Goal: Navigation & Orientation: Find specific page/section

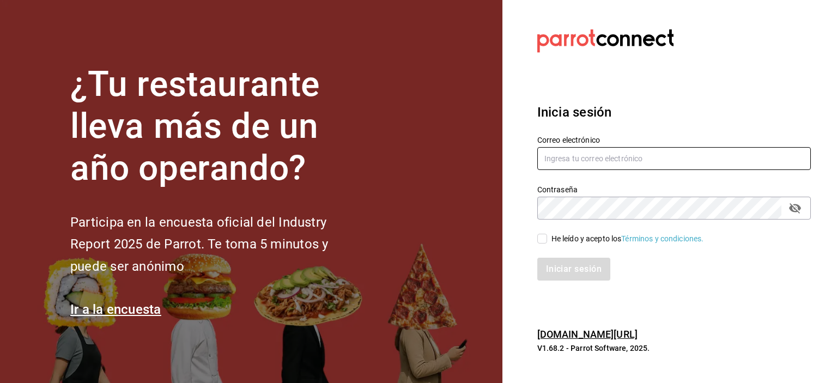
click at [620, 157] on input "text" at bounding box center [674, 158] width 274 height 23
type input "[EMAIL_ADDRESS][DOMAIN_NAME]"
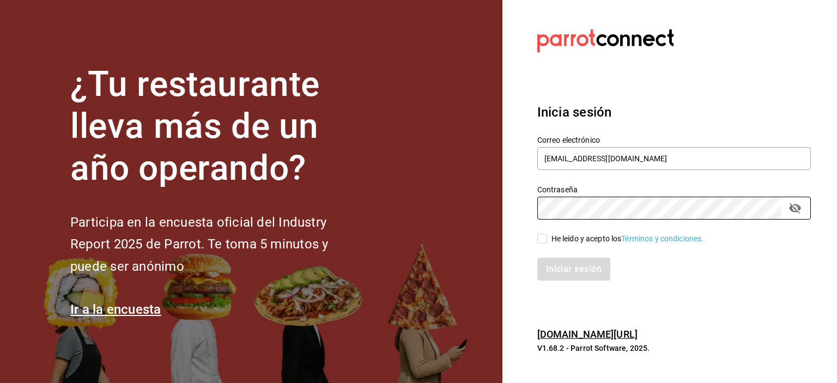
click at [542, 242] on input "He leído y acepto los Términos y condiciones." at bounding box center [542, 239] width 10 height 10
checkbox input "true"
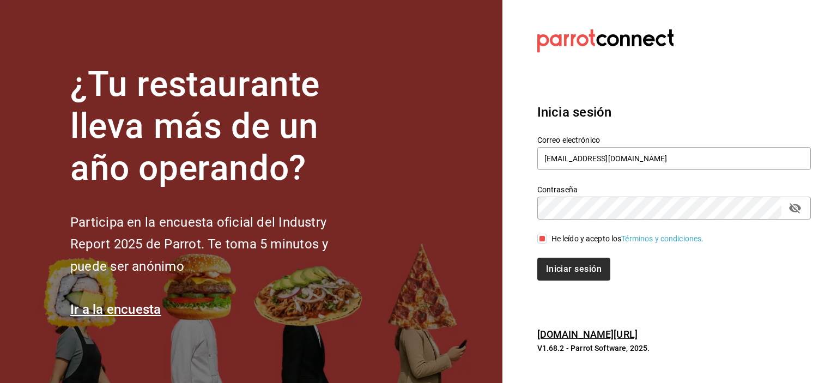
click at [581, 270] on button "Iniciar sesión" at bounding box center [573, 269] width 73 height 23
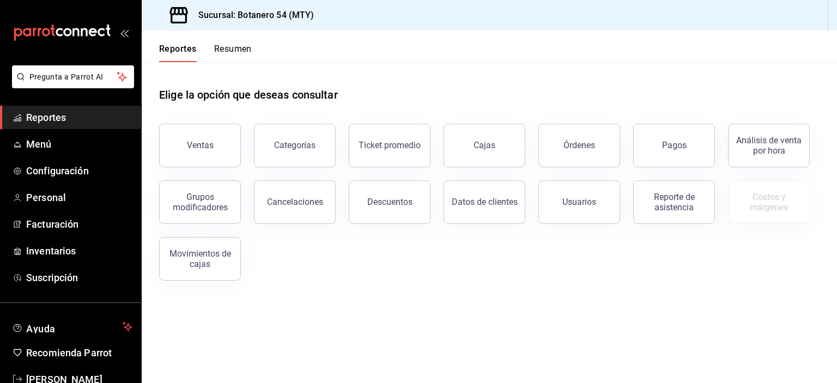
click at [57, 122] on span "Reportes" at bounding box center [79, 117] width 106 height 15
click at [399, 156] on button "Ticket promedio" at bounding box center [390, 146] width 82 height 44
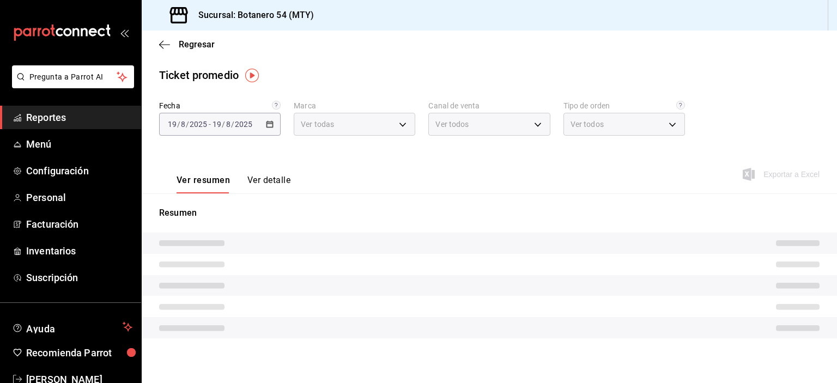
type input "d563b5a3-9402-4110-9b0e-9babda809fc2"
type input "PARROT,UBER_EATS,RAPPI,DIDI_FOOD,ONLINE"
type input "29649e8a-922b-49f8-a788-bfd5f24705dc,0baba1ef-ed22-446c-a07c-2184bbc9b86d,8367f…"
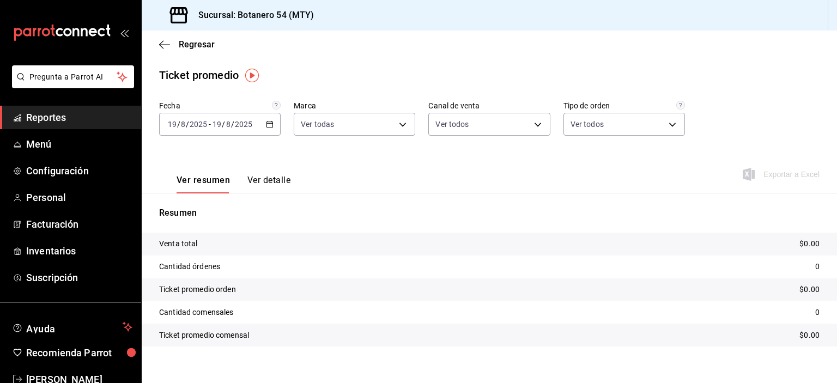
click at [251, 121] on input "2025" at bounding box center [243, 124] width 19 height 9
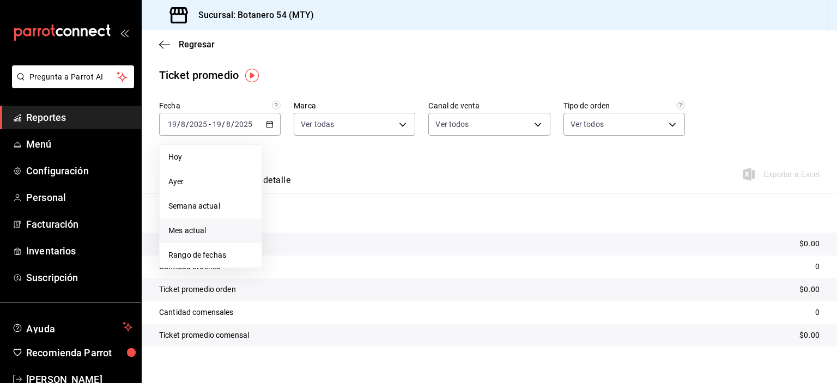
click at [209, 238] on li "Mes actual" at bounding box center [211, 231] width 102 height 25
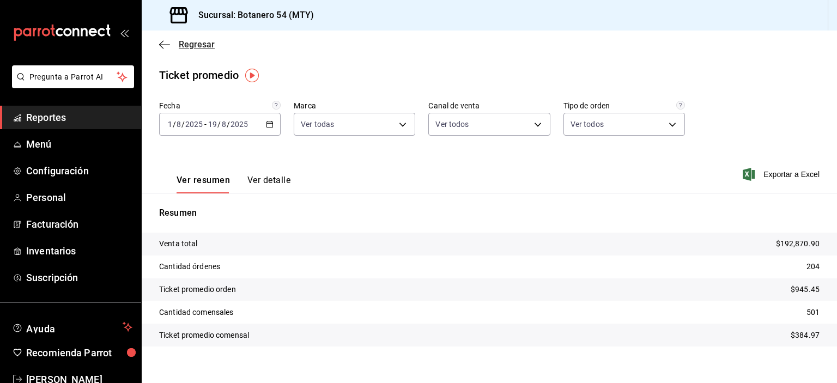
click at [172, 47] on span "Regresar" at bounding box center [187, 44] width 56 height 10
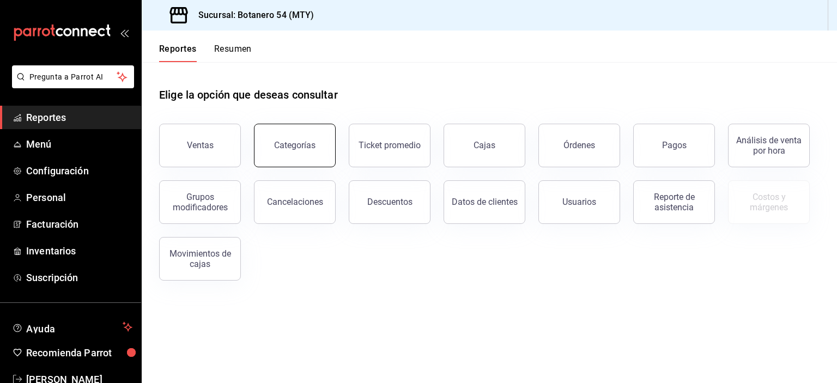
click at [307, 152] on button "Categorías" at bounding box center [295, 146] width 82 height 44
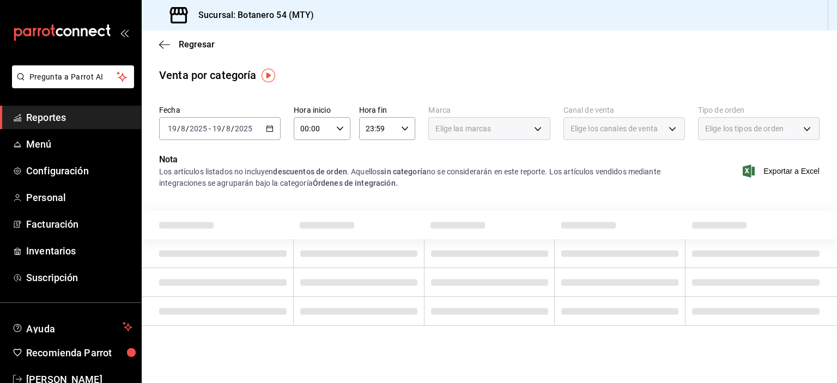
click at [269, 126] on \(Stroke\) "button" at bounding box center [269, 129] width 7 height 6
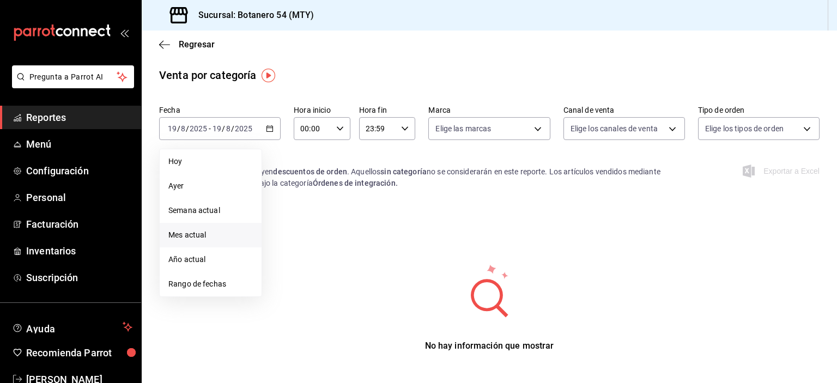
click at [217, 236] on span "Mes actual" at bounding box center [210, 234] width 84 height 11
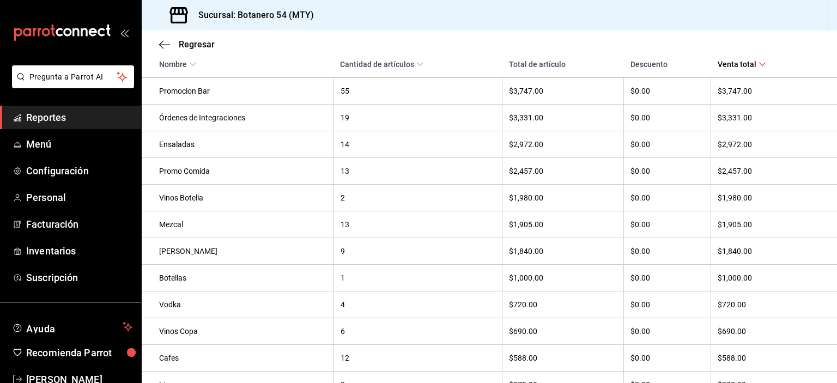
scroll to position [532, 0]
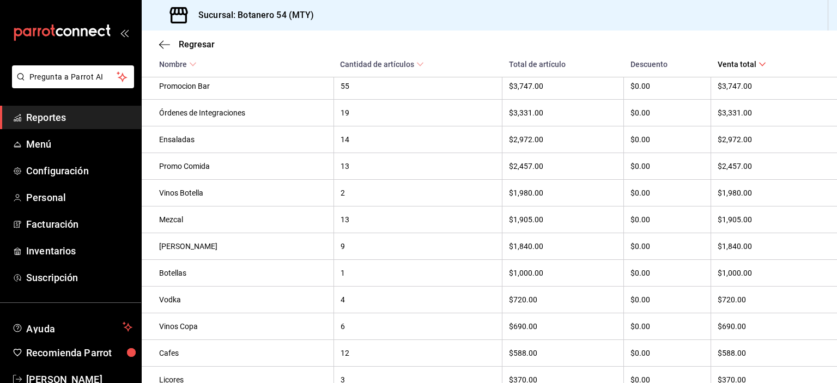
click at [789, 323] on th "$690.00" at bounding box center [774, 326] width 126 height 27
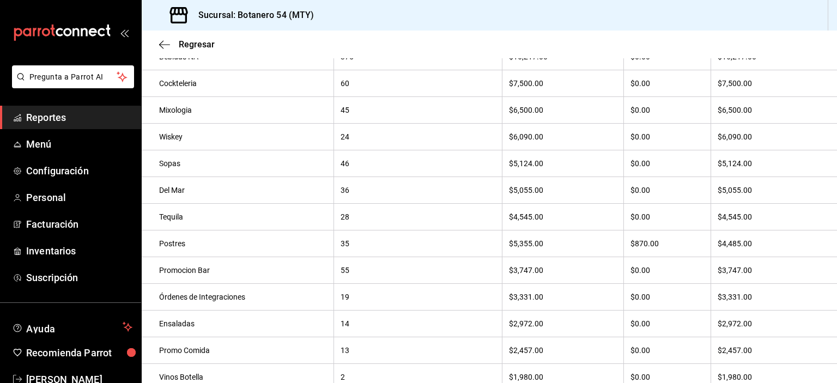
scroll to position [0, 0]
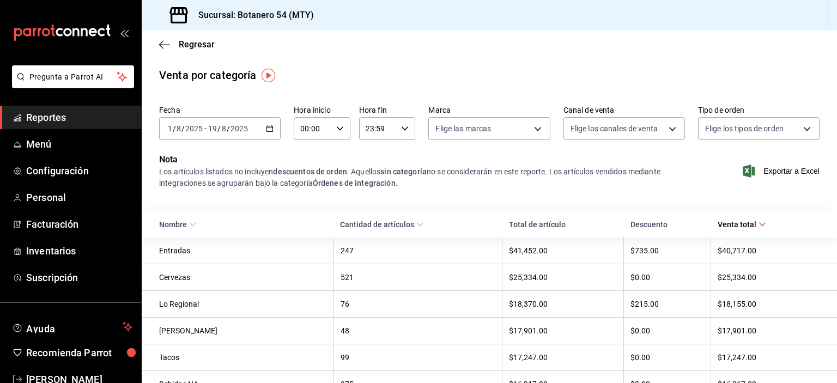
click at [161, 56] on div "Regresar" at bounding box center [489, 45] width 695 height 28
click at [172, 47] on span "Regresar" at bounding box center [187, 44] width 56 height 10
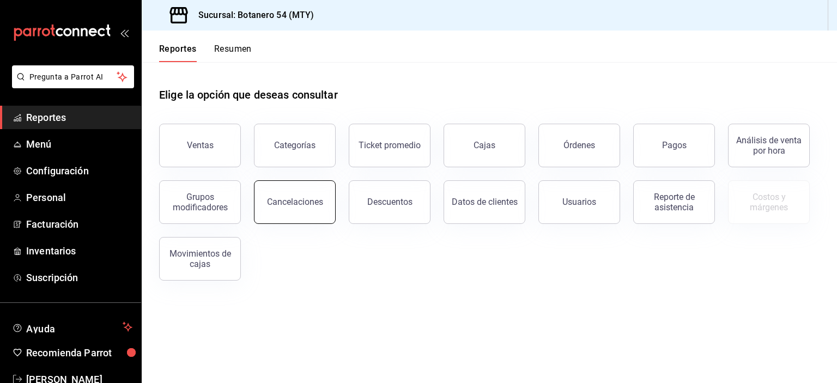
click at [304, 198] on div "Cancelaciones" at bounding box center [295, 202] width 56 height 10
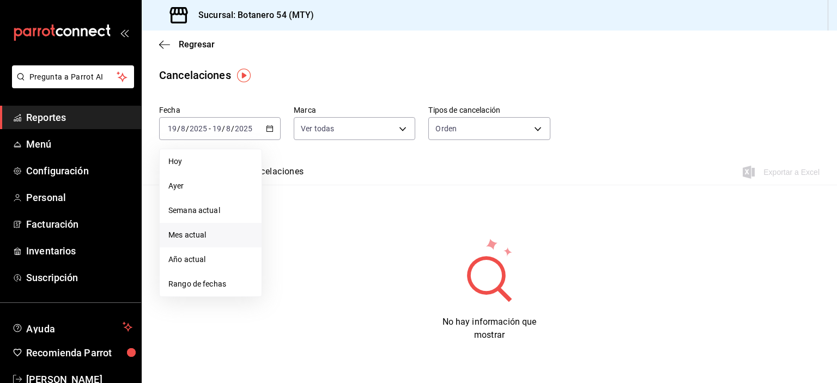
click at [214, 239] on span "Mes actual" at bounding box center [210, 234] width 84 height 11
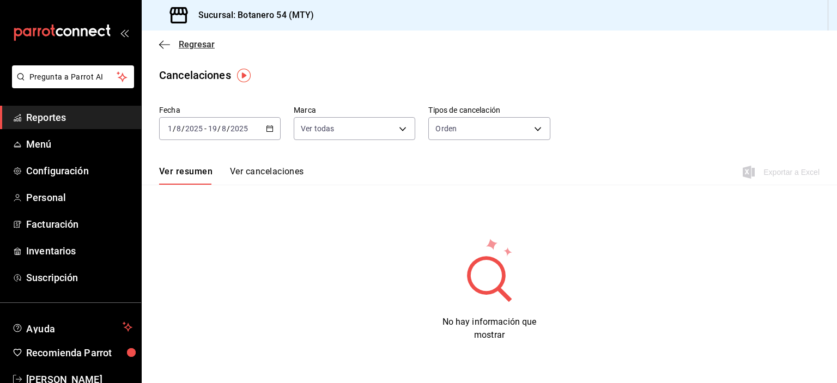
click at [164, 47] on icon "button" at bounding box center [164, 45] width 11 height 10
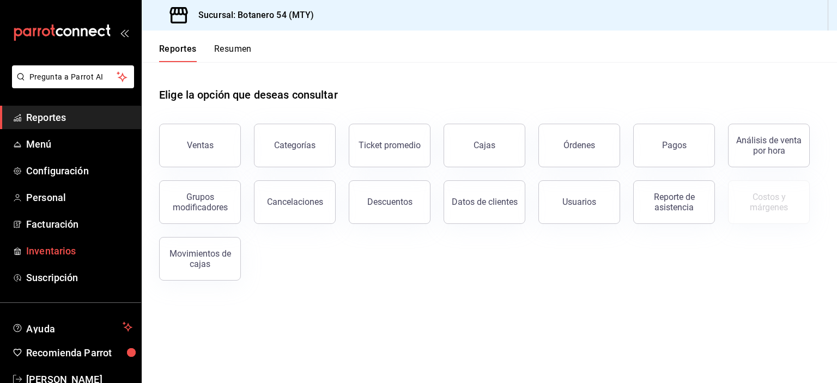
click at [45, 257] on span "Inventarios" at bounding box center [79, 251] width 106 height 15
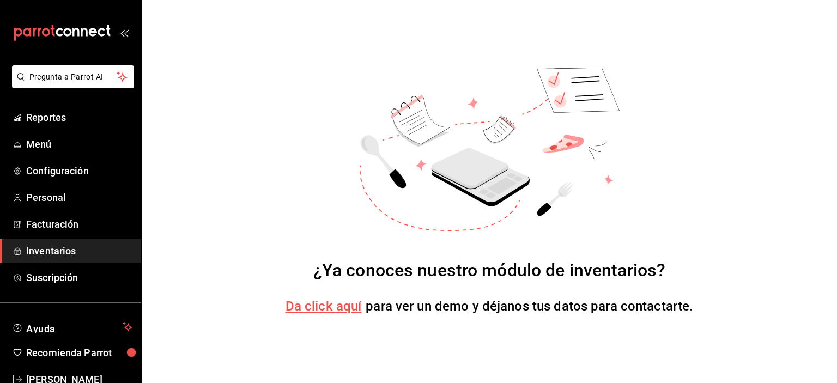
click at [338, 311] on span "Da click aquí" at bounding box center [324, 306] width 76 height 15
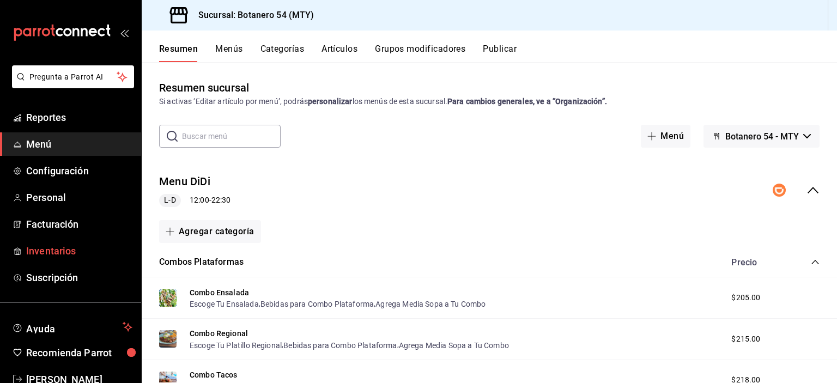
click at [63, 257] on span "Inventarios" at bounding box center [79, 251] width 106 height 15
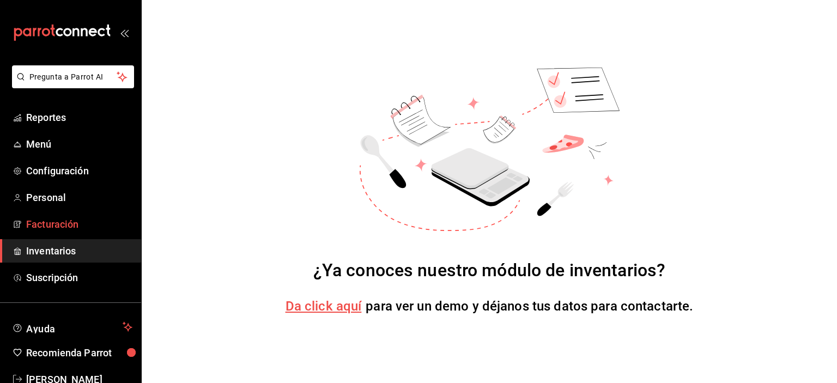
click at [59, 226] on span "Facturación" at bounding box center [79, 224] width 106 height 15
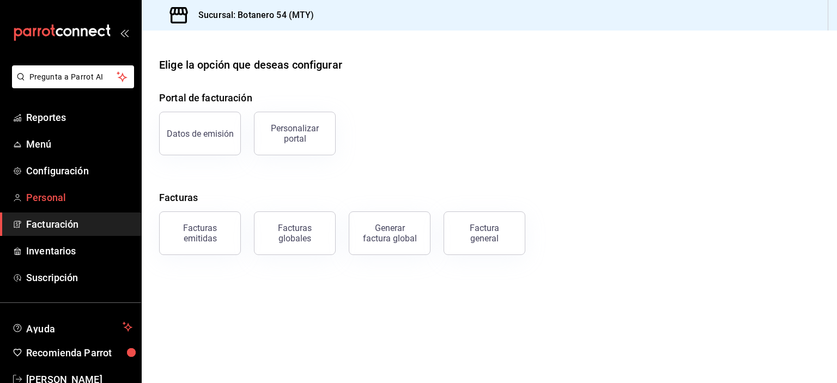
click at [57, 195] on span "Personal" at bounding box center [79, 197] width 106 height 15
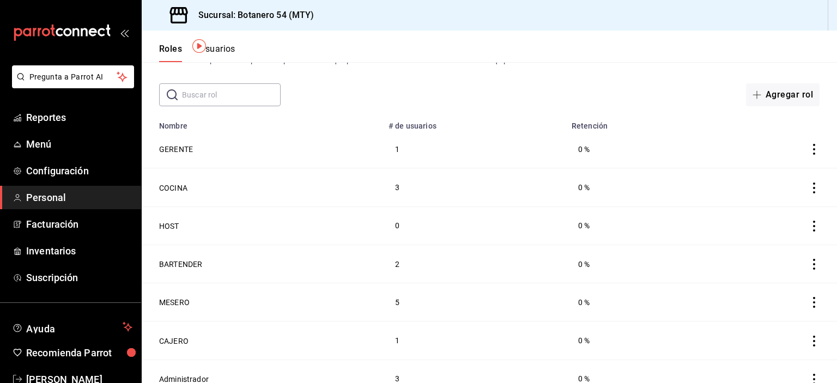
scroll to position [57, 0]
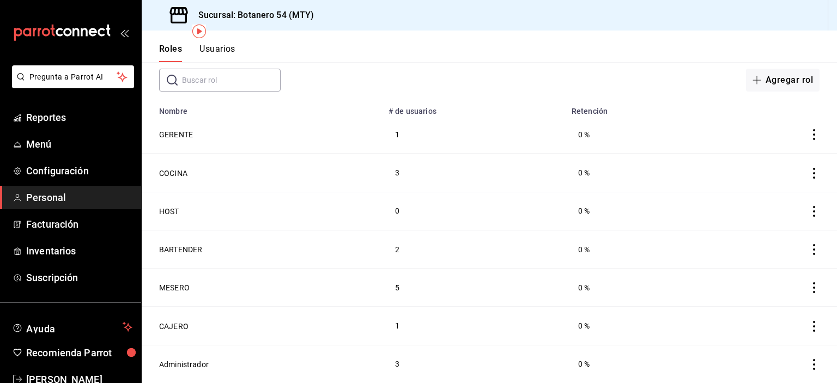
click at [809, 366] on icon "actions" at bounding box center [814, 364] width 11 height 11
click at [727, 238] on div at bounding box center [418, 191] width 837 height 383
click at [75, 172] on span "Configuración" at bounding box center [79, 170] width 106 height 15
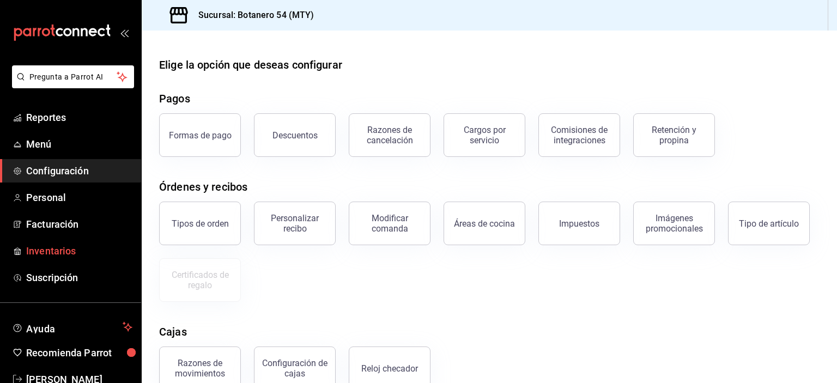
click at [60, 253] on span "Inventarios" at bounding box center [79, 251] width 106 height 15
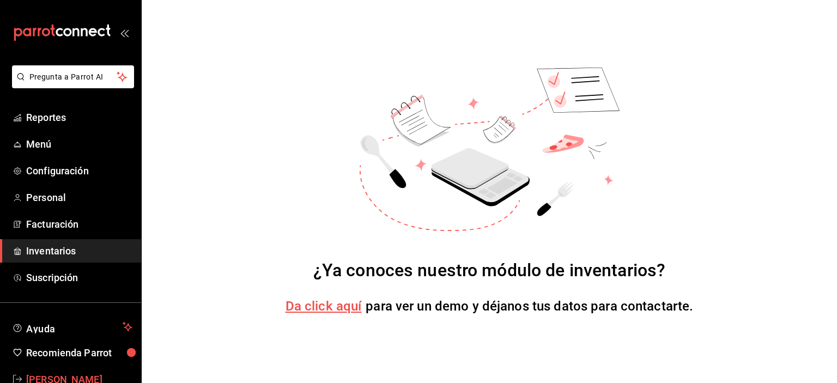
click at [77, 381] on span "[PERSON_NAME]" at bounding box center [79, 379] width 106 height 15
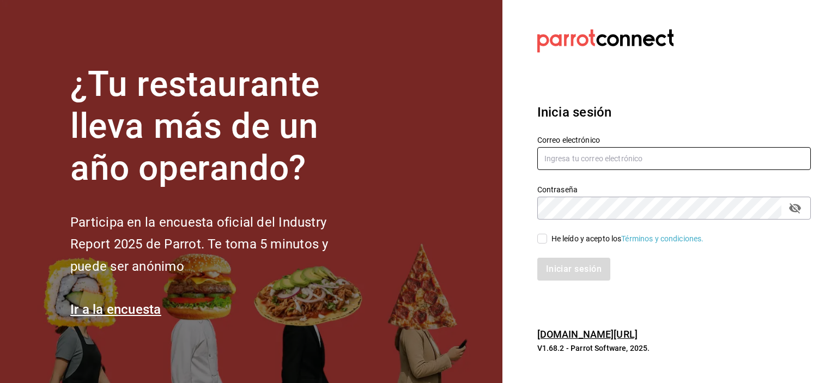
click at [652, 163] on input "text" at bounding box center [674, 158] width 274 height 23
type input "bprminas@hotmail.com"
click at [539, 238] on input "He leído y acepto los Términos y condiciones." at bounding box center [542, 239] width 10 height 10
checkbox input "true"
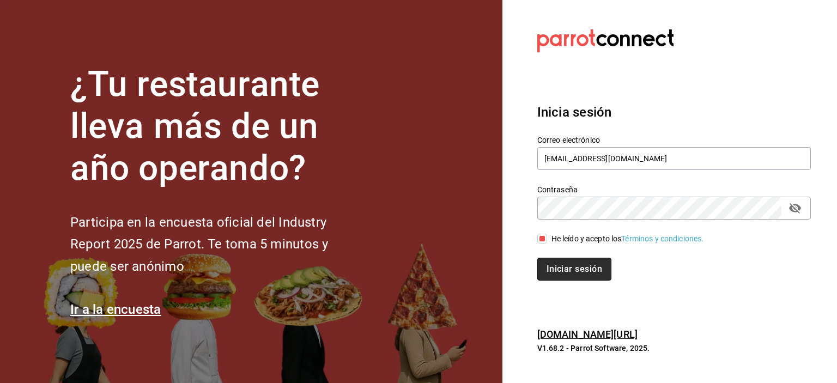
click at [566, 269] on button "Iniciar sesión" at bounding box center [574, 269] width 74 height 23
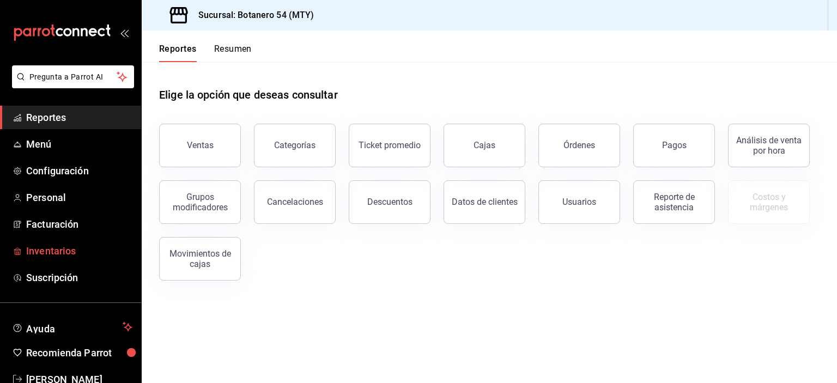
click at [62, 249] on span "Inventarios" at bounding box center [79, 251] width 106 height 15
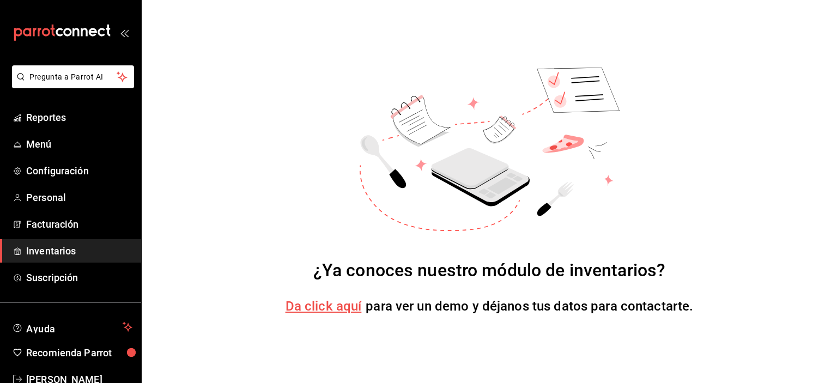
click at [319, 307] on span "Da click aquí" at bounding box center [324, 306] width 76 height 15
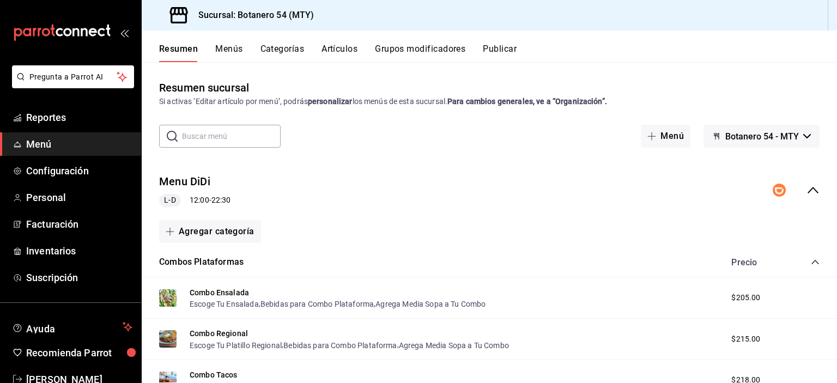
click at [806, 194] on icon "collapse-menu-row" at bounding box center [812, 190] width 13 height 13
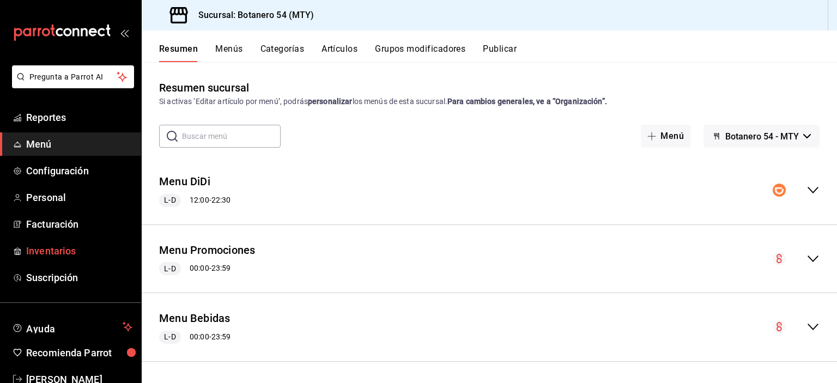
click at [69, 259] on link "Inventarios" at bounding box center [70, 250] width 141 height 23
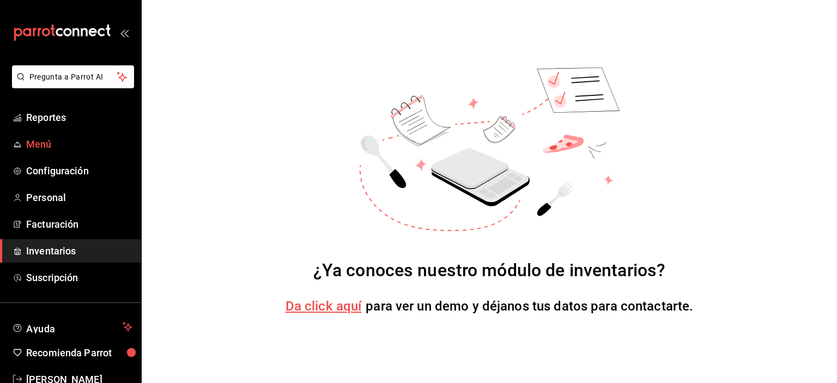
click at [48, 145] on span "Menú" at bounding box center [79, 144] width 106 height 15
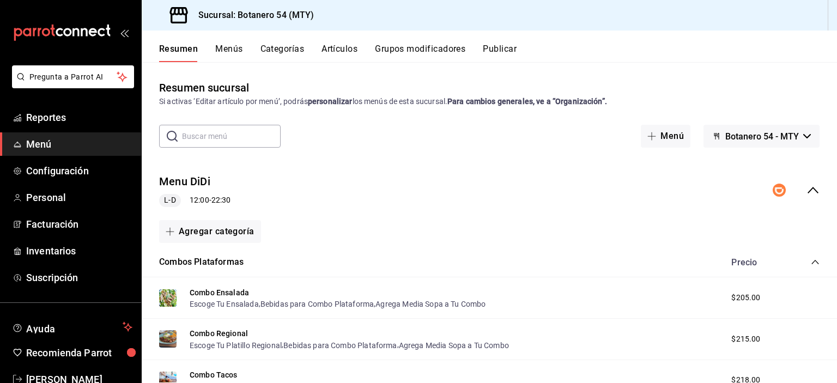
click at [252, 25] on div "Sucursal: Botanero 54 (MTY)" at bounding box center [234, 15] width 168 height 31
click at [806, 193] on icon "collapse-menu-row" at bounding box center [812, 190] width 13 height 13
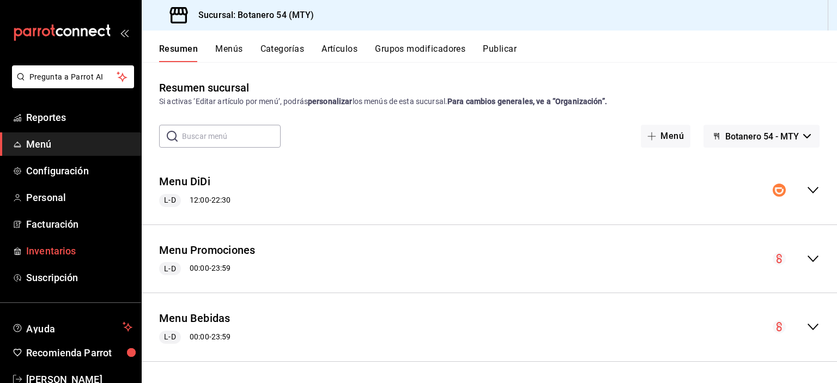
click at [61, 254] on span "Inventarios" at bounding box center [79, 251] width 106 height 15
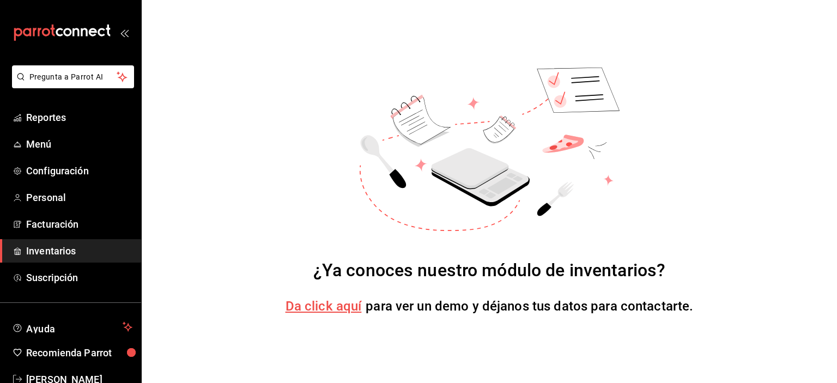
click at [66, 253] on span "Inventarios" at bounding box center [79, 251] width 106 height 15
click at [31, 148] on span "Menú" at bounding box center [79, 144] width 106 height 15
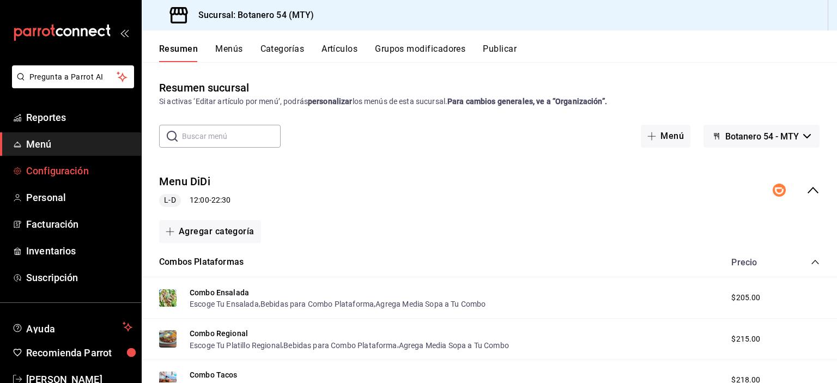
click at [52, 173] on span "Configuración" at bounding box center [79, 170] width 106 height 15
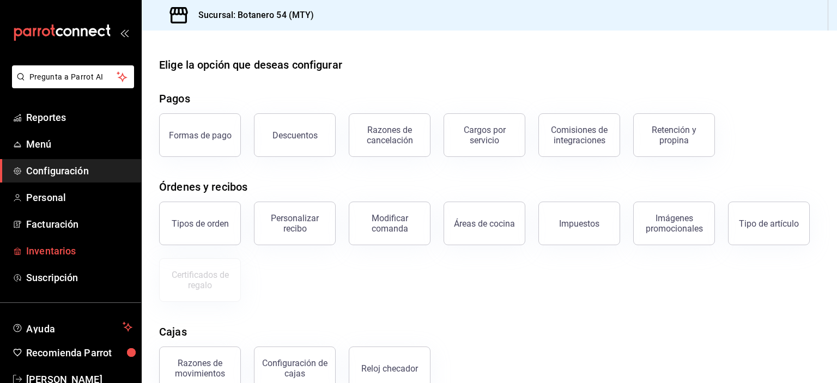
click at [68, 247] on span "Inventarios" at bounding box center [79, 251] width 106 height 15
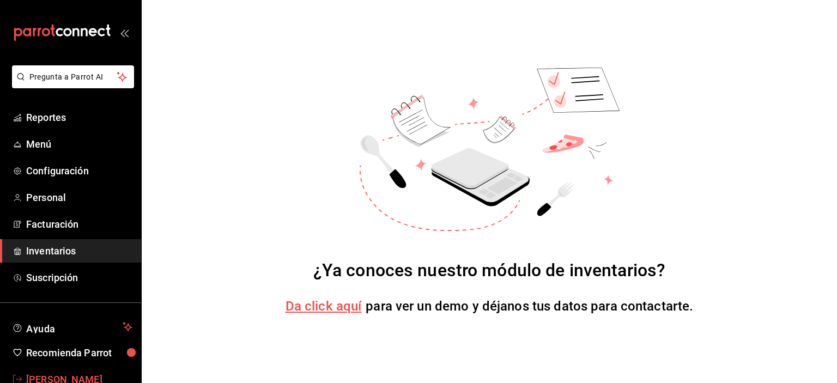
click at [76, 377] on span "[PERSON_NAME]" at bounding box center [79, 379] width 106 height 15
